Goal: Task Accomplishment & Management: Manage account settings

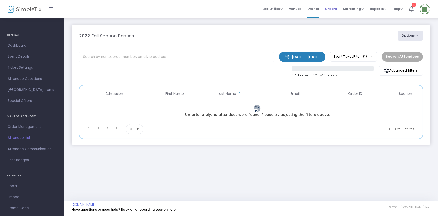
click at [331, 7] on span "Orders" at bounding box center [331, 8] width 12 height 13
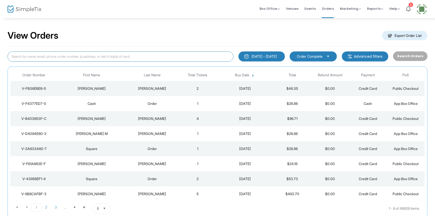
click at [8, 55] on input at bounding box center [121, 56] width 226 height 10
type input "[EMAIL_ADDRESS][DOMAIN_NAME]"
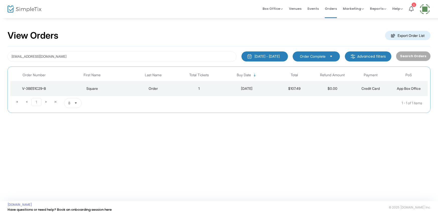
click at [157, 87] on div "Order" at bounding box center [153, 88] width 51 height 5
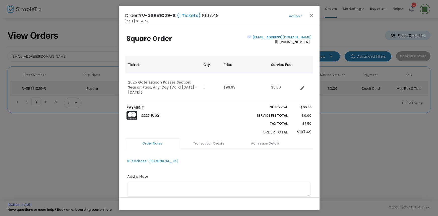
click at [292, 15] on button "Action" at bounding box center [296, 17] width 30 height 6
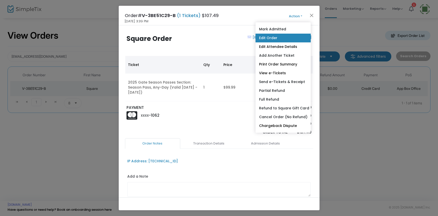
click at [278, 37] on link "Edit Order" at bounding box center [282, 38] width 55 height 9
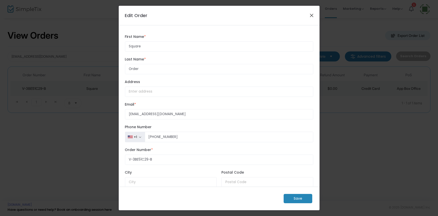
click at [311, 14] on button "Close" at bounding box center [311, 15] width 7 height 7
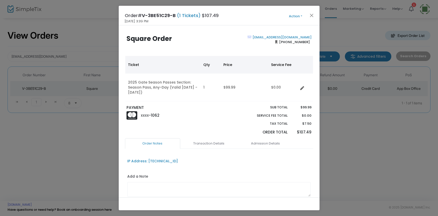
click at [298, 16] on button "Action" at bounding box center [296, 17] width 30 height 6
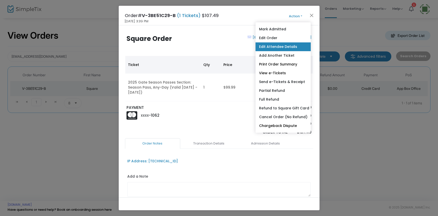
click at [280, 47] on link "Edit Attendee Details" at bounding box center [282, 46] width 55 height 9
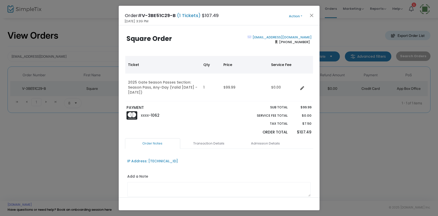
click at [295, 15] on button "Action" at bounding box center [296, 17] width 30 height 6
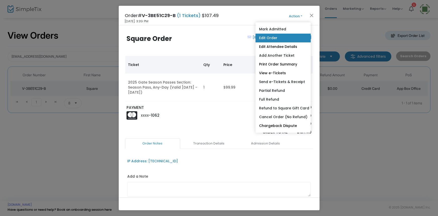
click at [264, 37] on link "Edit Order" at bounding box center [282, 38] width 55 height 9
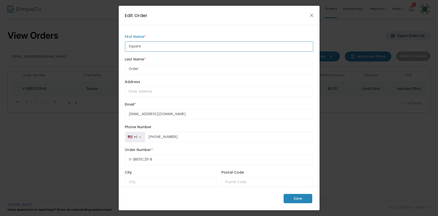
drag, startPoint x: 143, startPoint y: 46, endPoint x: 116, endPoint y: 59, distance: 29.5
click at [116, 59] on ngb-modal-window "Edit Order Square First Name * First Name is required. Order Last Name * Last N…" at bounding box center [219, 108] width 438 height 216
click at [134, 47] on input "=[PERSON_NAME]" at bounding box center [219, 46] width 188 height 10
type input "[PERSON_NAME]"
